Goal: Go to known website: Access a specific website the user already knows

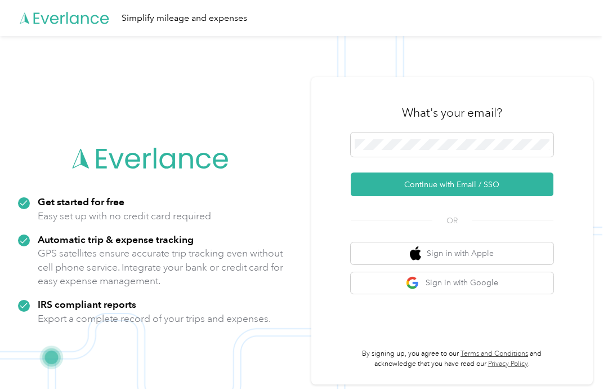
click at [450, 196] on button "Continue with Email / SSO" at bounding box center [452, 184] width 203 height 24
click at [467, 196] on button "Continue with Email / SSO" at bounding box center [452, 184] width 203 height 24
